Goal: Task Accomplishment & Management: Manage account settings

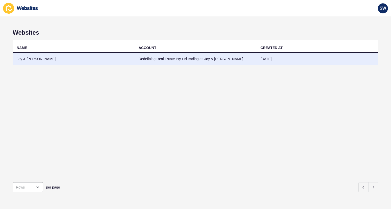
click at [64, 60] on td "Joy & [PERSON_NAME]" at bounding box center [74, 59] width 122 height 12
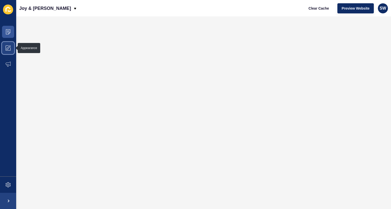
click at [8, 46] on icon at bounding box center [8, 48] width 5 height 5
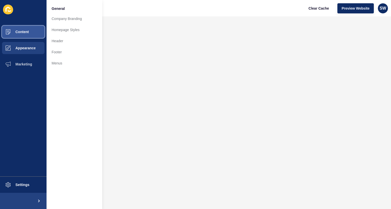
click at [24, 31] on span "Content" at bounding box center [14, 32] width 30 height 4
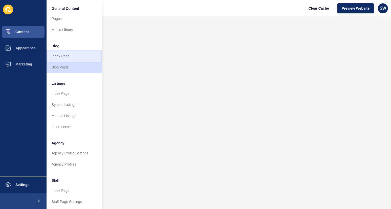
click at [61, 52] on link "Index Page" at bounding box center [75, 56] width 56 height 11
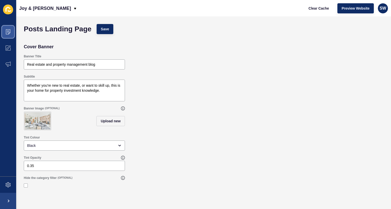
click at [9, 32] on icon at bounding box center [8, 31] width 5 height 5
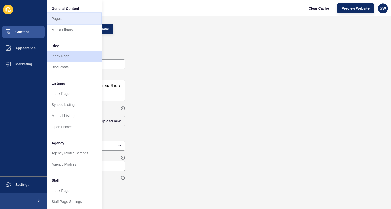
click at [64, 20] on link "Pages" at bounding box center [75, 18] width 56 height 11
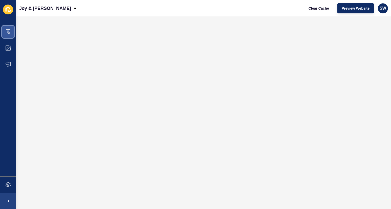
click at [9, 32] on icon at bounding box center [8, 32] width 3 height 0
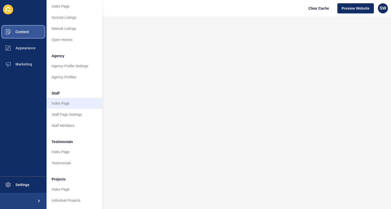
scroll to position [91, 0]
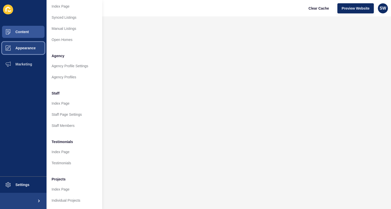
click at [29, 48] on span "Appearance" at bounding box center [17, 48] width 36 height 4
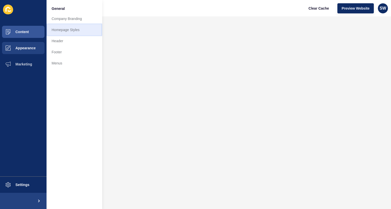
click at [70, 32] on link "Homepage Styles" at bounding box center [75, 29] width 56 height 11
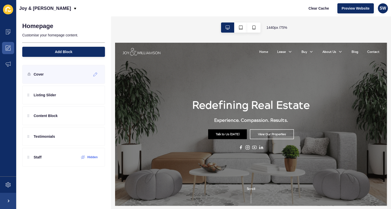
click at [54, 74] on div "Cover" at bounding box center [63, 74] width 83 height 19
click at [95, 74] on icon at bounding box center [96, 75] width 4 height 4
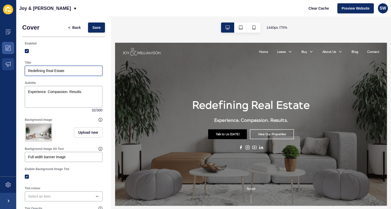
drag, startPoint x: 75, startPoint y: 71, endPoint x: 15, endPoint y: 70, distance: 60.0
click at [15, 70] on div "Content Appearance Marketing Settings Joy & [PERSON_NAME] Clear Cache Preview W…" at bounding box center [195, 104] width 391 height 209
click at [47, 70] on input "Expect the best" at bounding box center [63, 70] width 71 height 5
click at [93, 27] on span "Save" at bounding box center [96, 27] width 8 height 5
click at [48, 72] on input "Expect the best" at bounding box center [63, 70] width 71 height 5
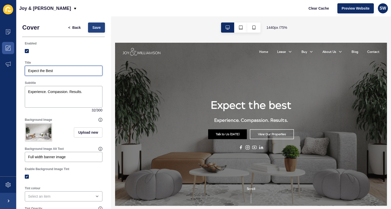
type input "Expect the Best"
click at [92, 28] on span "Save" at bounding box center [96, 27] width 8 height 5
click at [92, 29] on span "Save" at bounding box center [96, 27] width 8 height 5
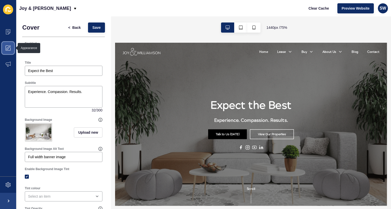
click at [8, 48] on icon at bounding box center [8, 48] width 5 height 5
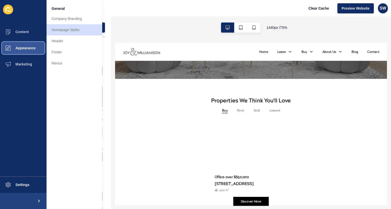
scroll to position [203, 0]
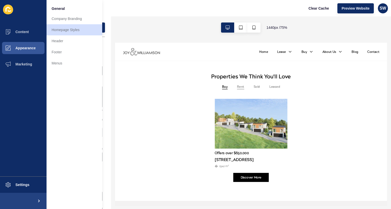
click at [282, 105] on button "Rent" at bounding box center [284, 102] width 10 height 7
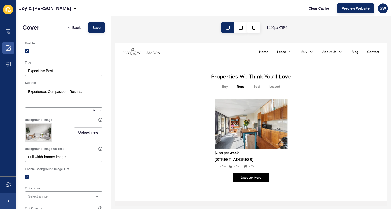
click at [304, 101] on button "Sold" at bounding box center [305, 102] width 9 height 7
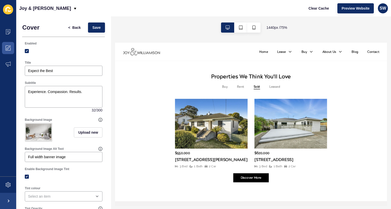
click at [336, 101] on div "Buy Rent Sold Leased" at bounding box center [297, 108] width 314 height 19
click at [331, 100] on button "Leased" at bounding box center [329, 102] width 14 height 7
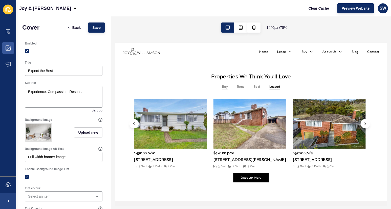
click at [260, 103] on button "Buy" at bounding box center [262, 102] width 7 height 7
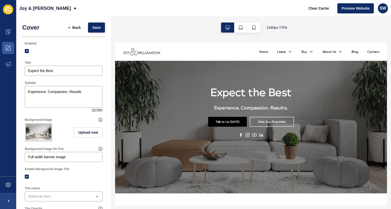
scroll to position [0, 0]
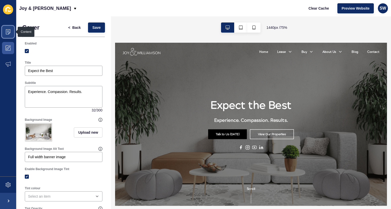
click at [7, 34] on icon at bounding box center [8, 31] width 5 height 5
